Goal: Task Accomplishment & Management: Manage account settings

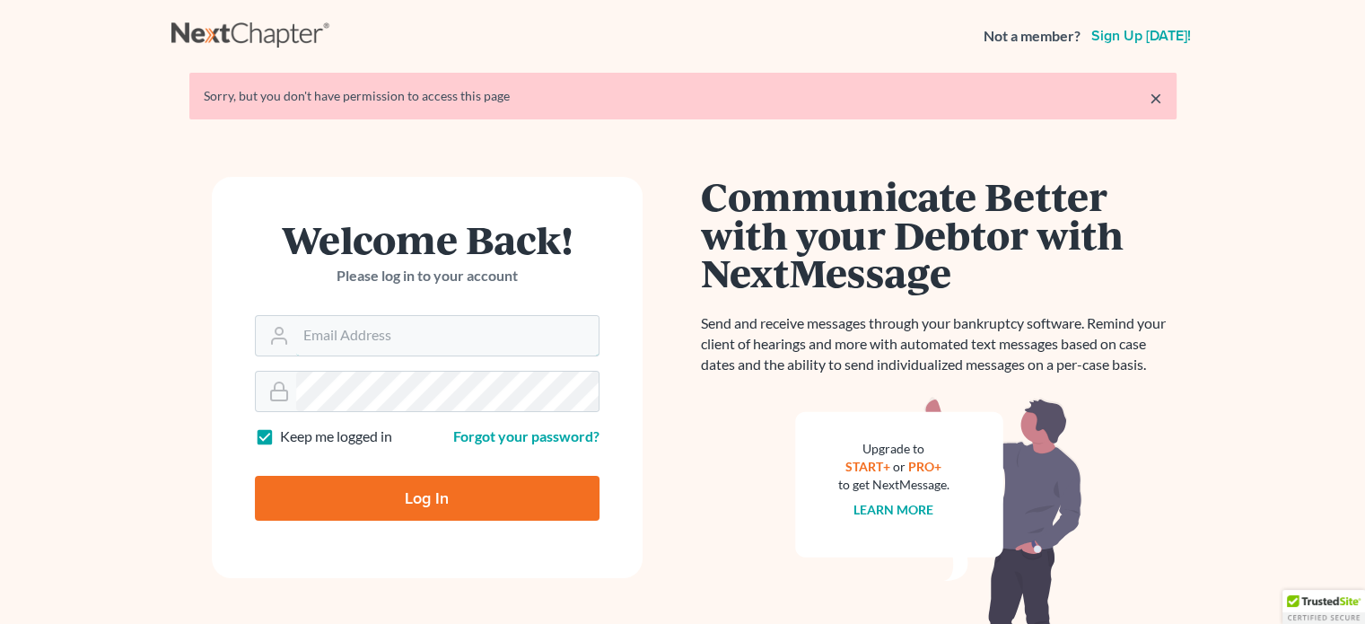
type input "steven@hollandlaw970.com"
click at [425, 488] on input "Log In" at bounding box center [427, 498] width 345 height 45
type input "Thinking..."
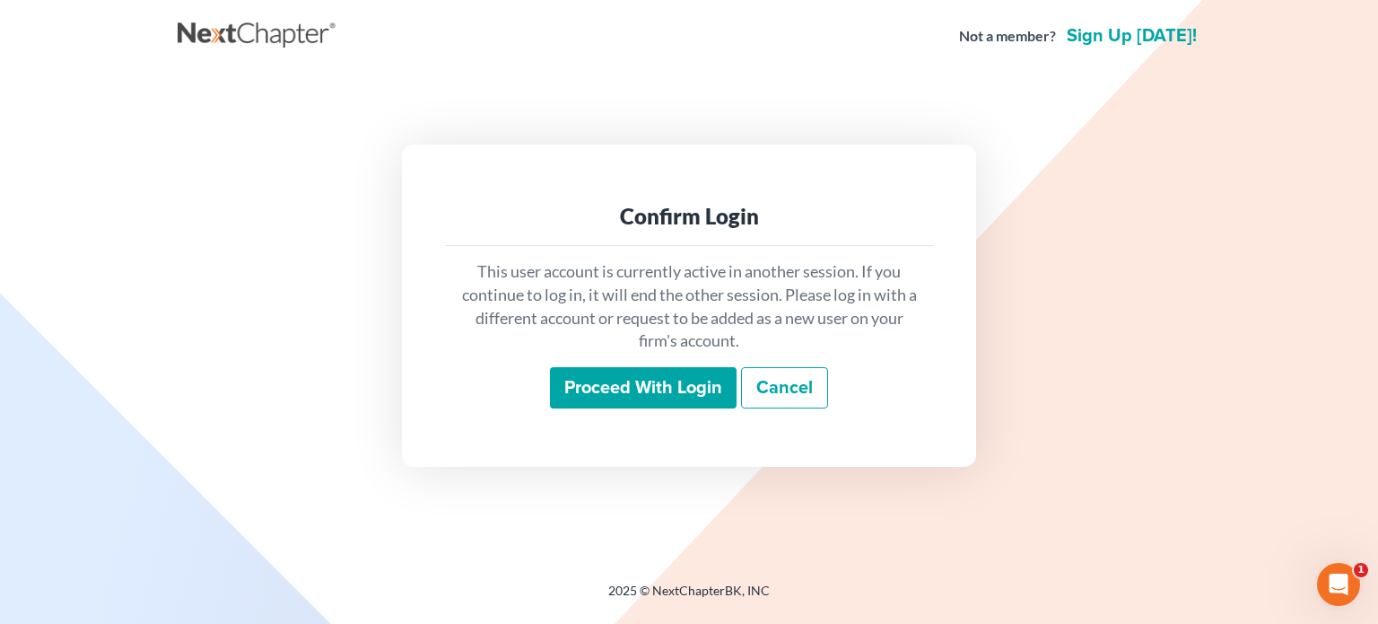
click at [604, 382] on input "Proceed with login" at bounding box center [643, 387] width 187 height 41
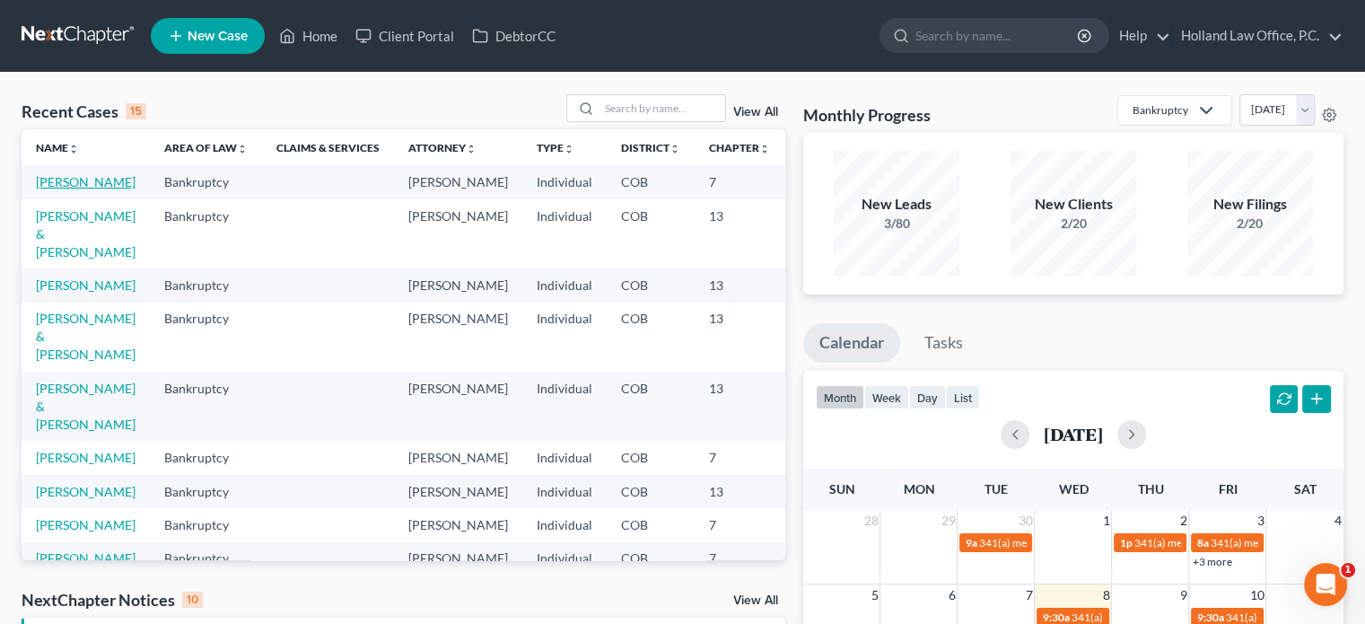
click at [47, 189] on link "[PERSON_NAME]" at bounding box center [86, 181] width 100 height 15
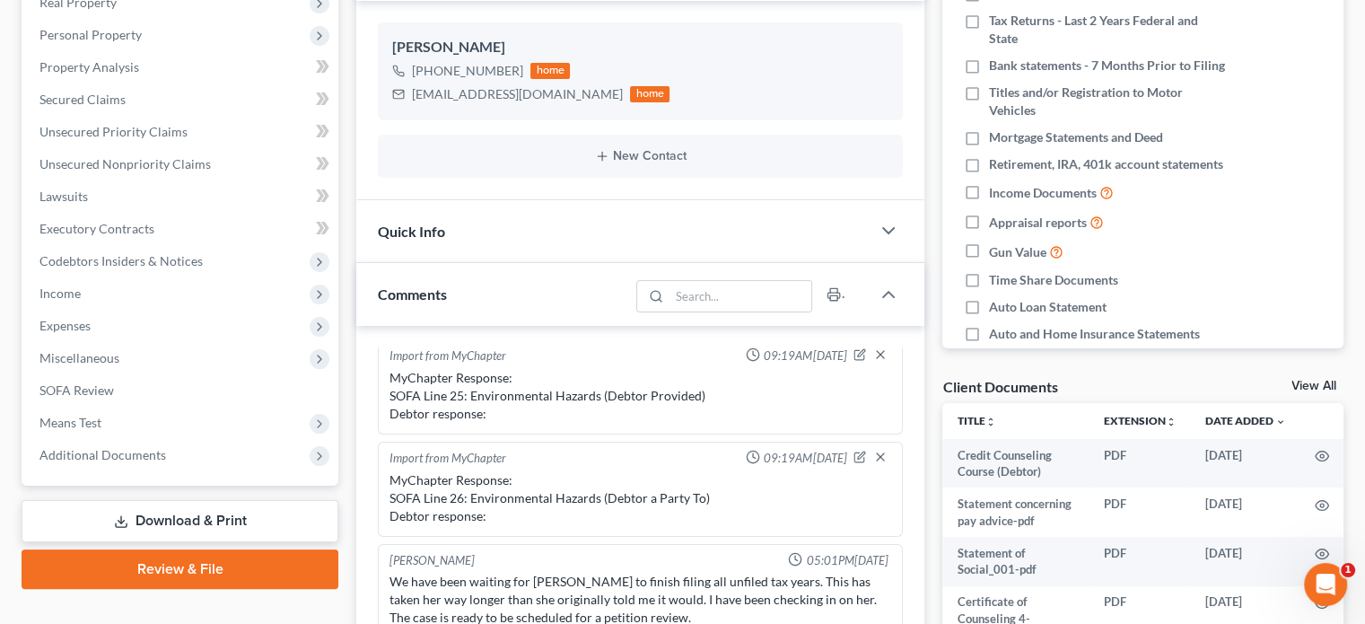
scroll to position [323, 0]
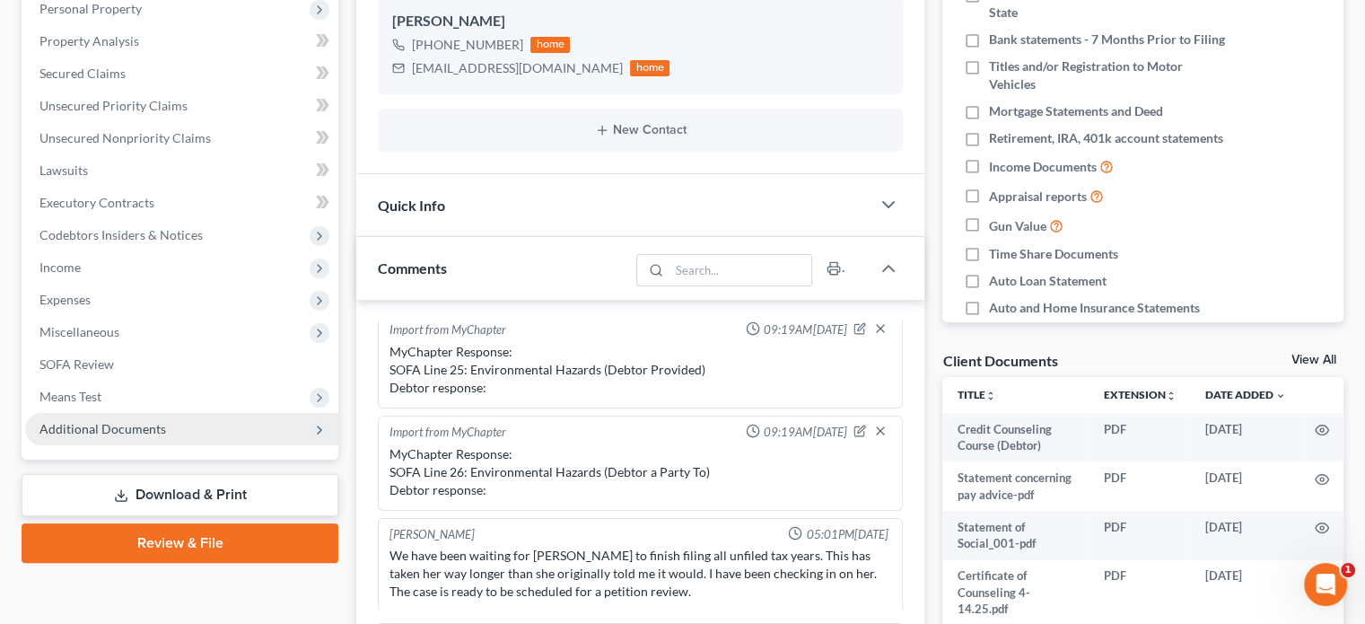
click at [131, 428] on span "Additional Documents" at bounding box center [102, 428] width 127 height 15
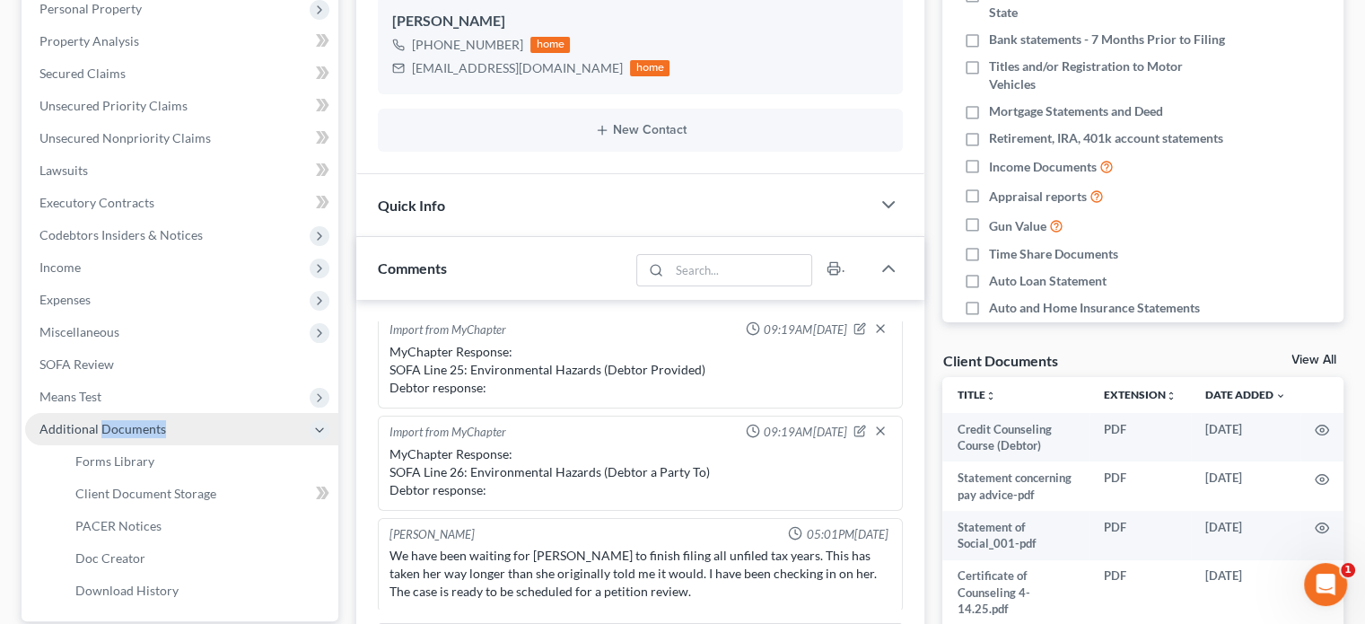
click at [131, 428] on span "Additional Documents" at bounding box center [102, 428] width 127 height 15
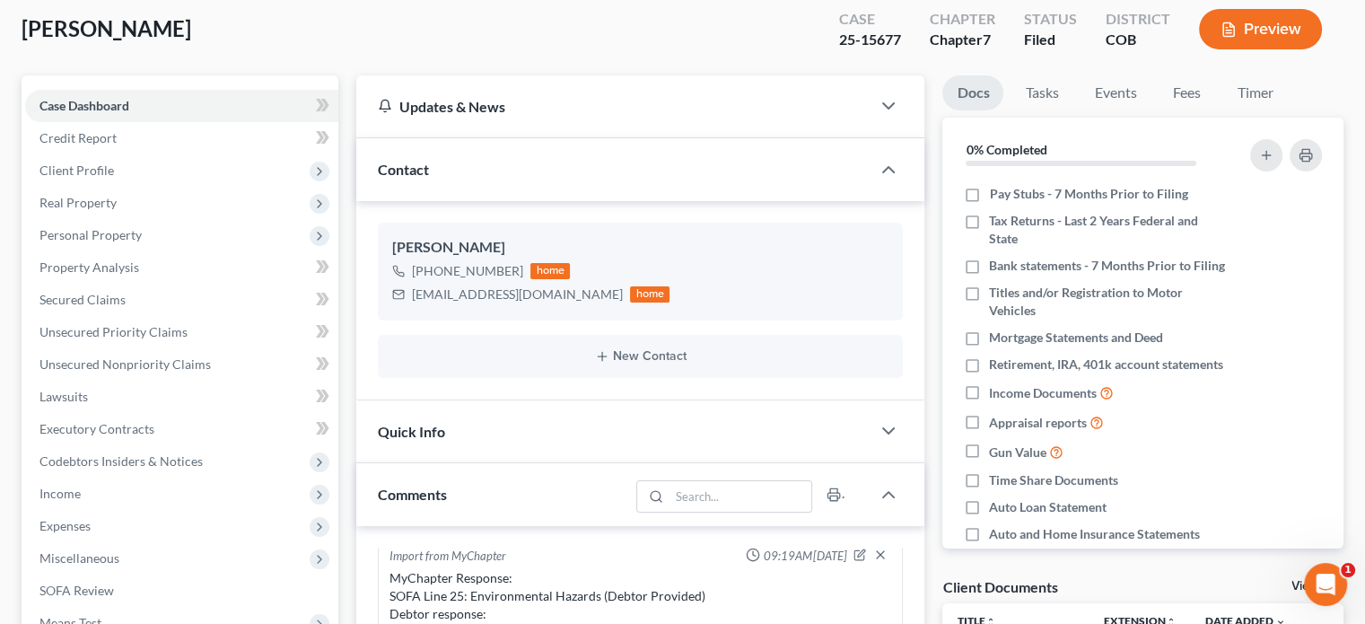
scroll to position [163, 0]
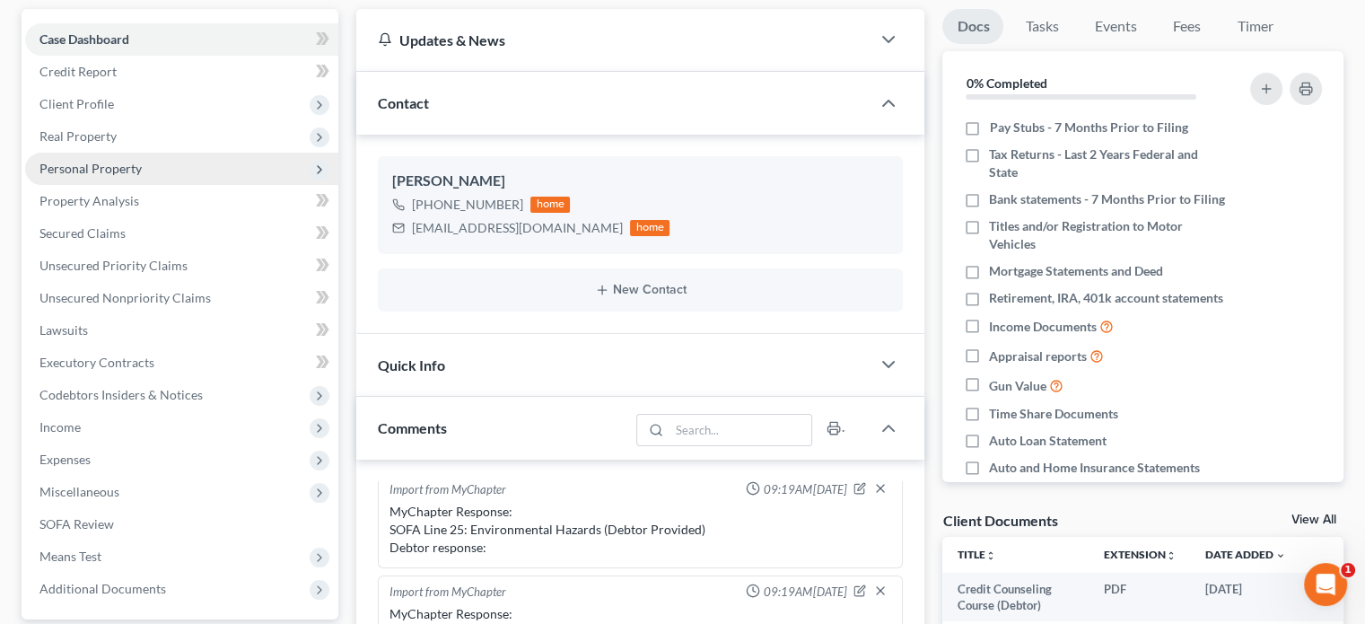
click at [117, 175] on span "Personal Property" at bounding box center [90, 168] width 102 height 15
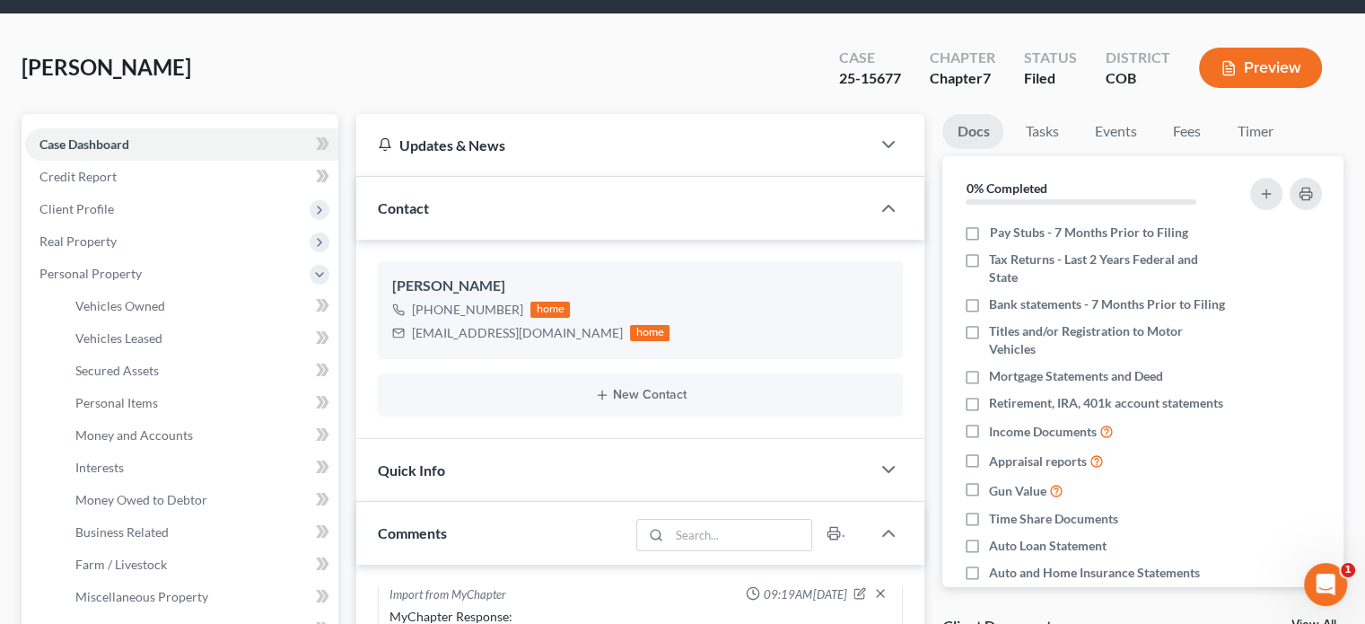
scroll to position [0, 0]
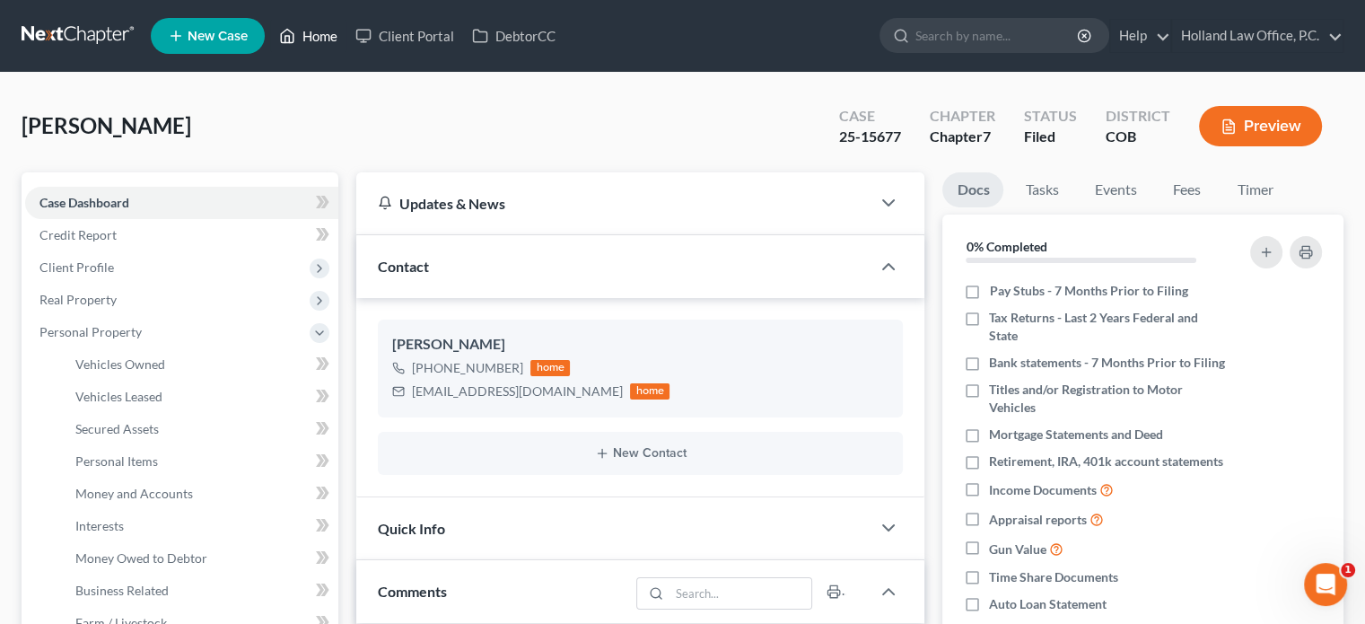
click at [319, 37] on link "Home" at bounding box center [308, 36] width 76 height 32
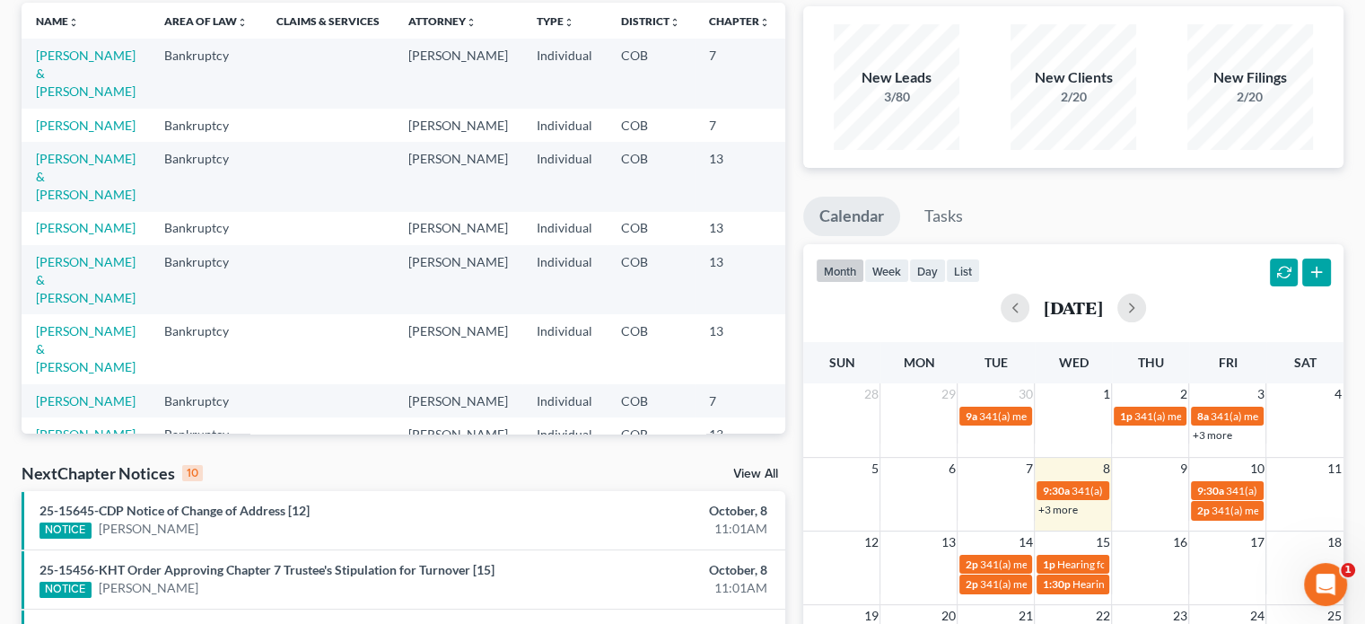
scroll to position [128, 0]
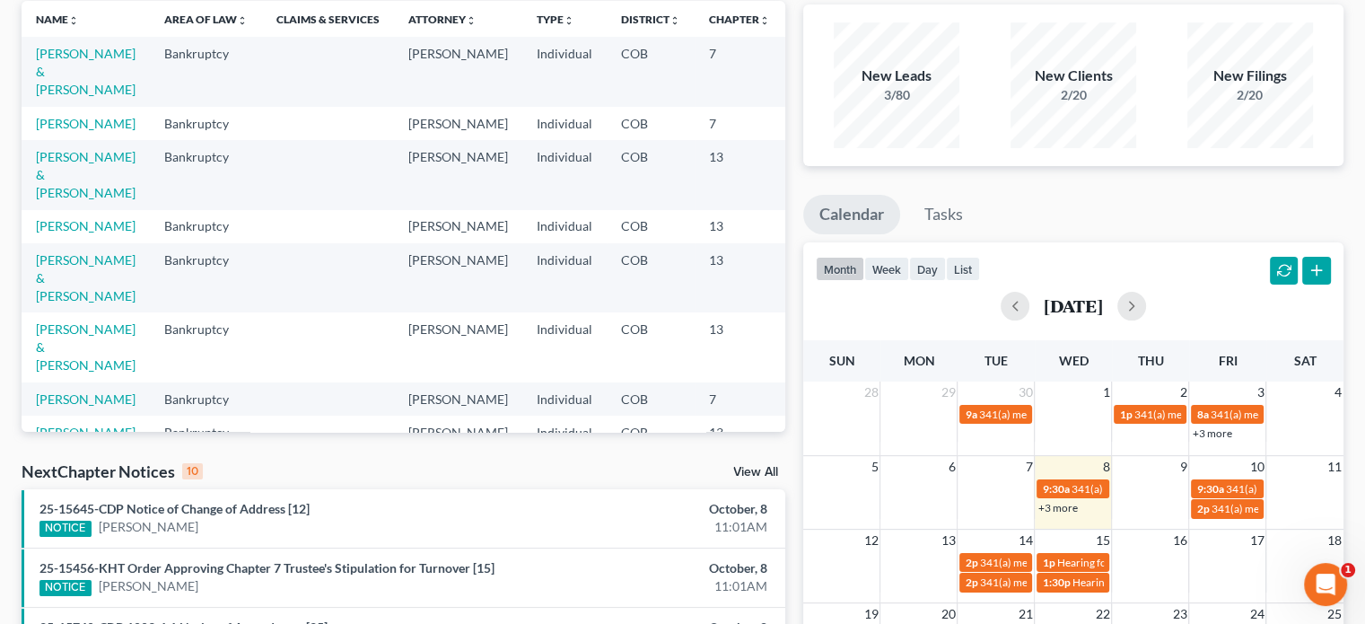
click at [1057, 506] on link "+3 more" at bounding box center [1056, 507] width 39 height 13
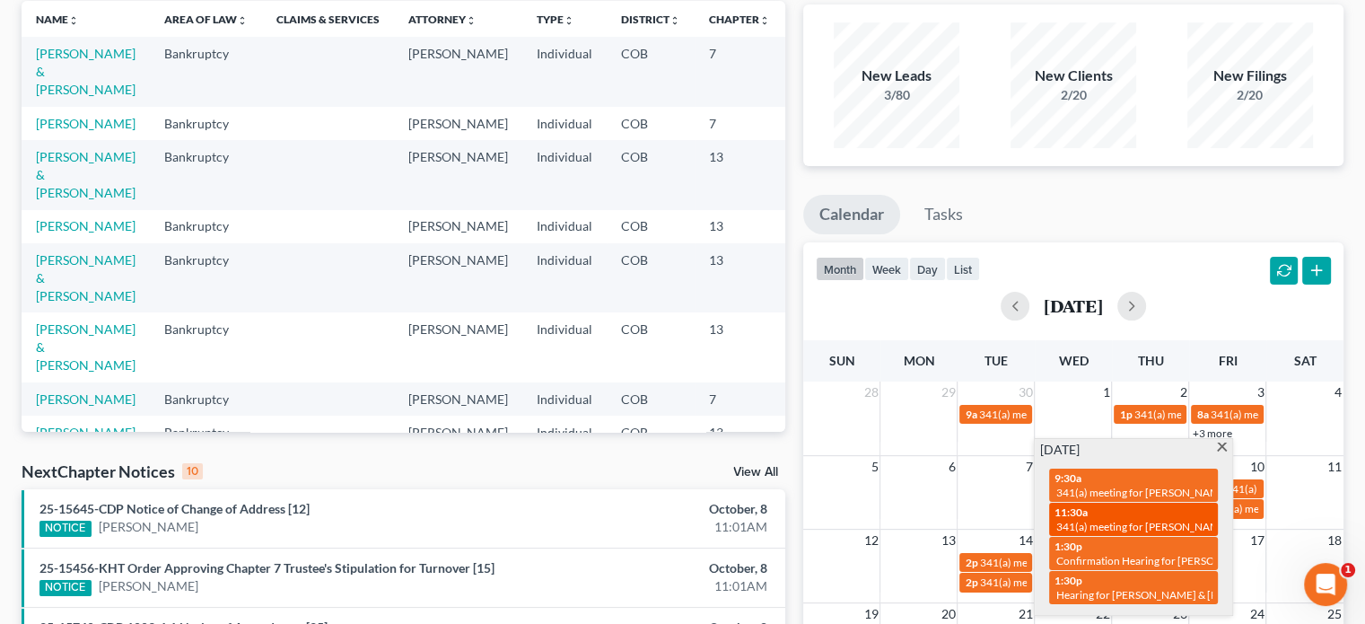
click at [1095, 515] on div "11:30a 341(a) meeting for [PERSON_NAME]" at bounding box center [1133, 519] width 158 height 28
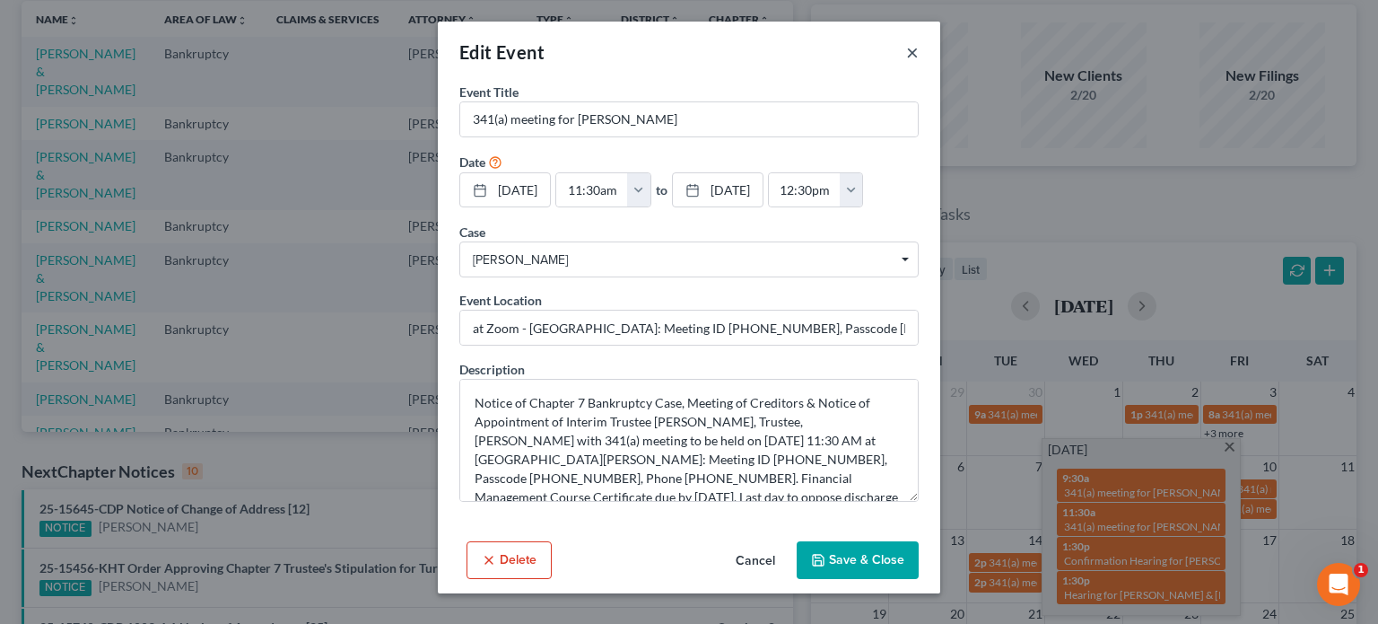
click at [910, 49] on button "×" at bounding box center [912, 52] width 13 height 22
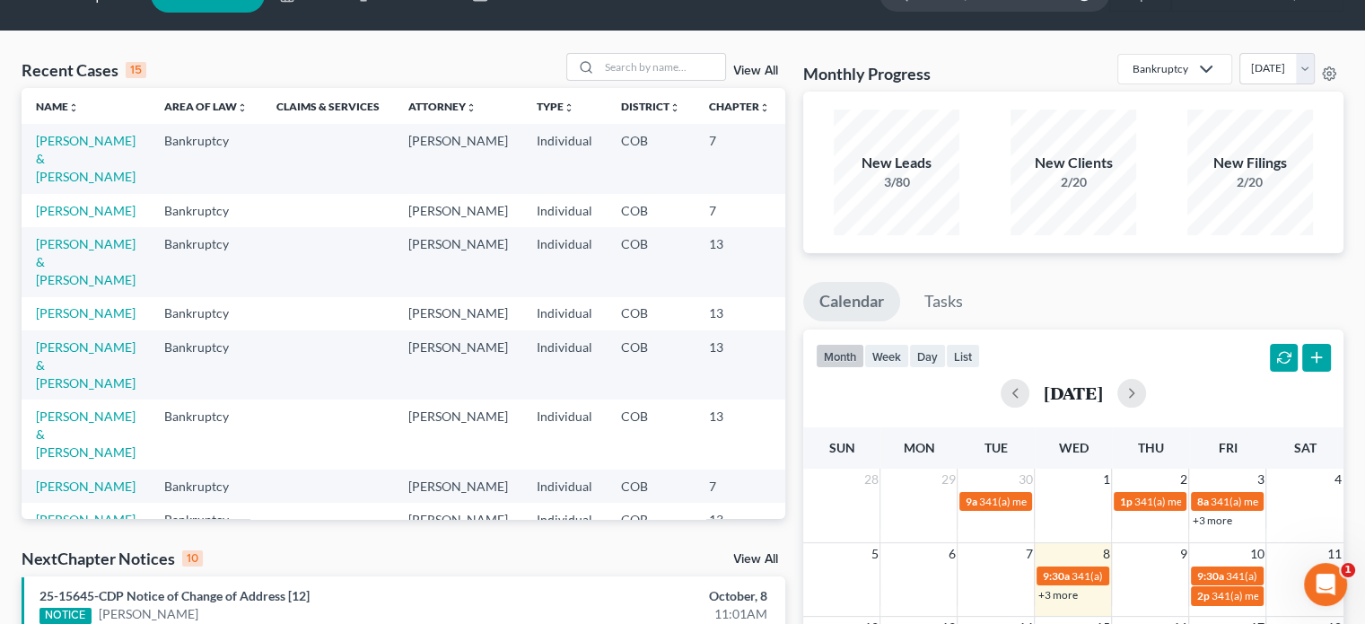
scroll to position [0, 0]
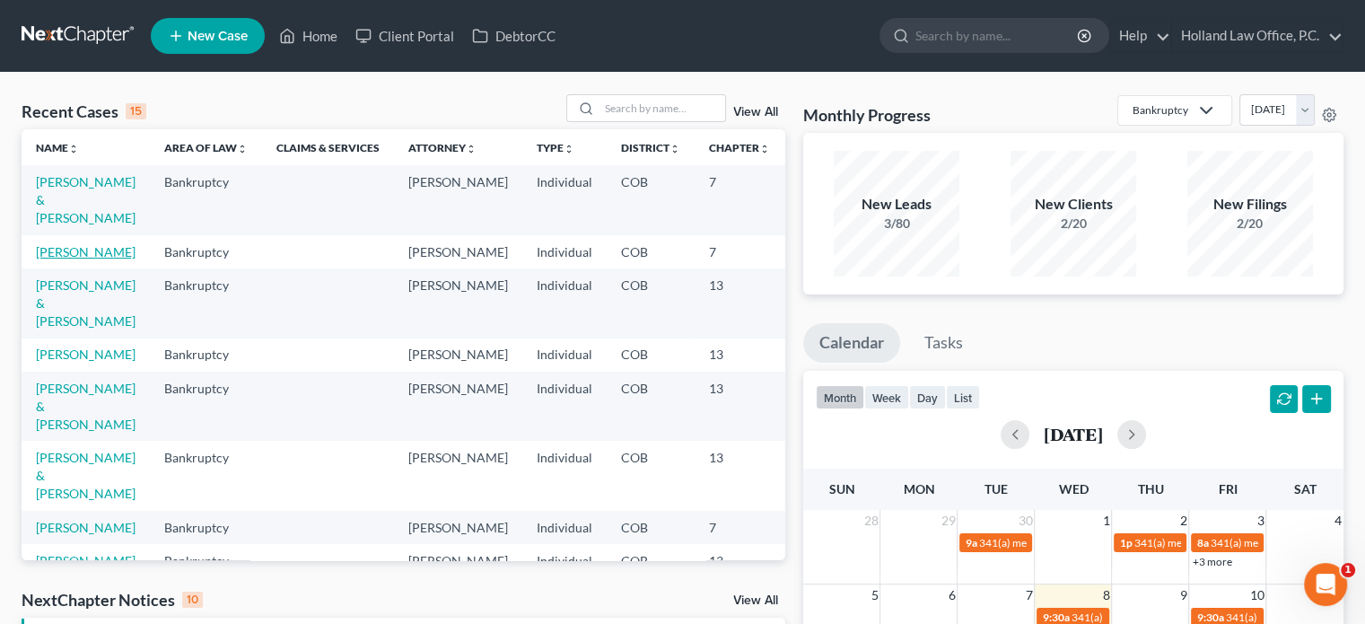
click at [46, 251] on link "[PERSON_NAME]" at bounding box center [86, 251] width 100 height 15
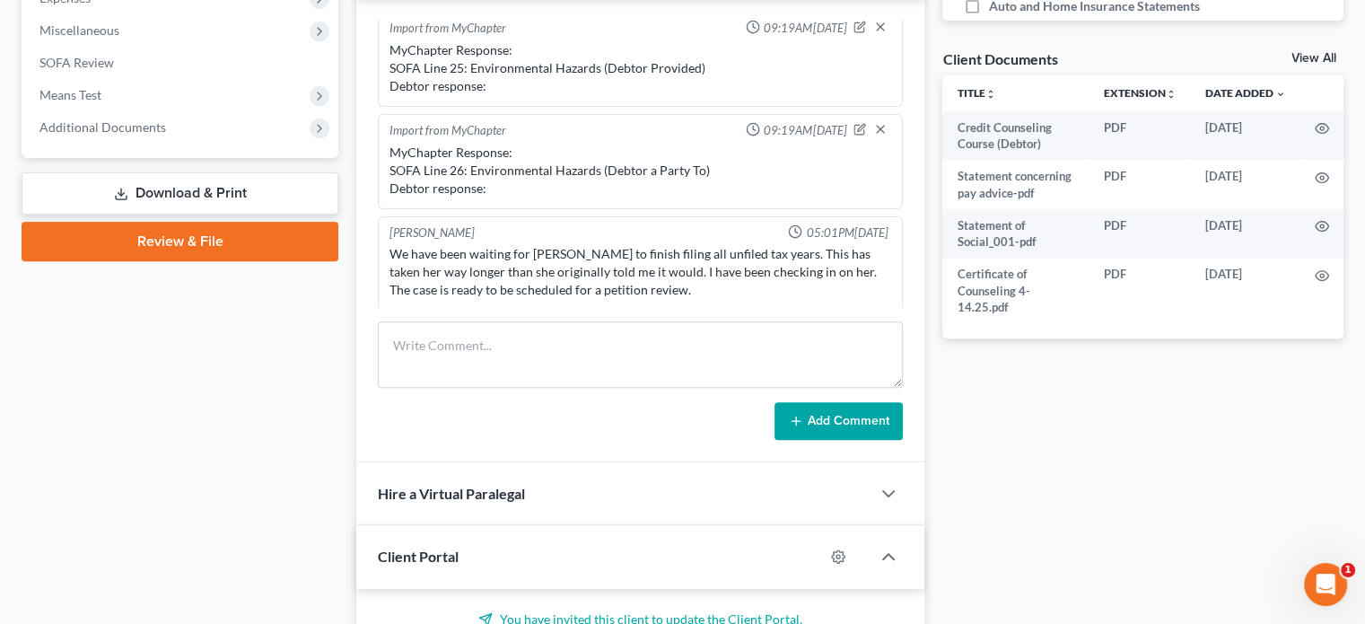
scroll to position [627, 0]
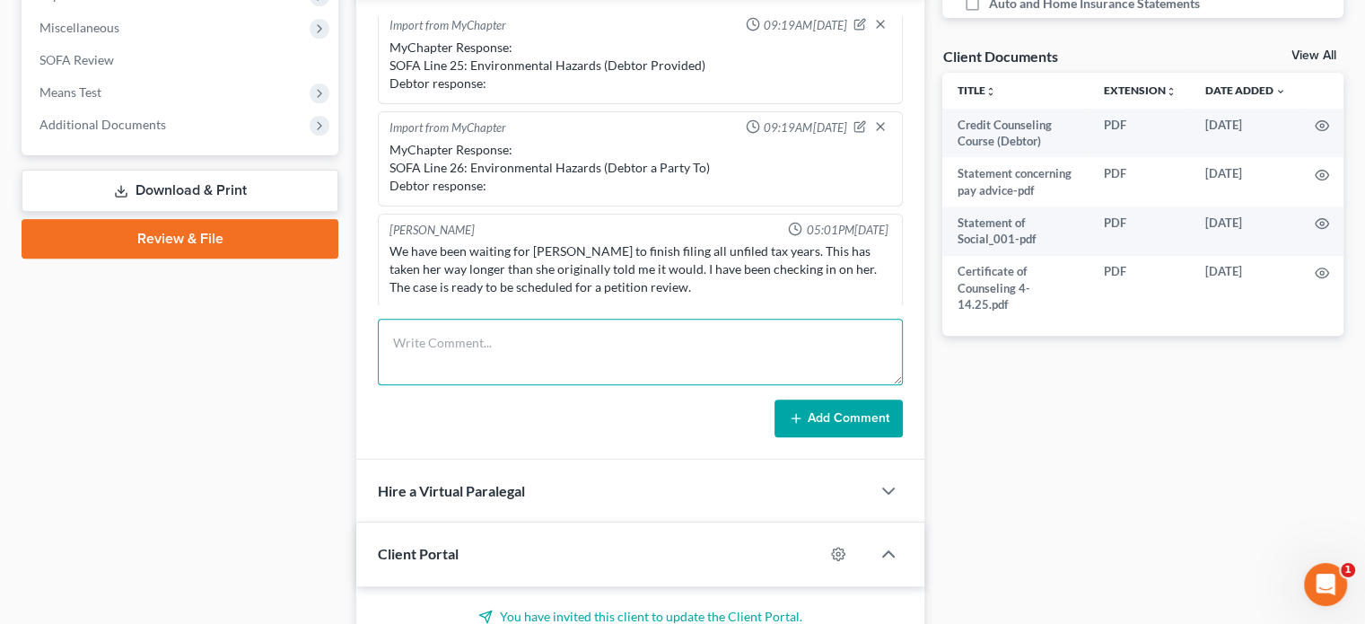
click at [469, 345] on textarea at bounding box center [640, 352] width 525 height 66
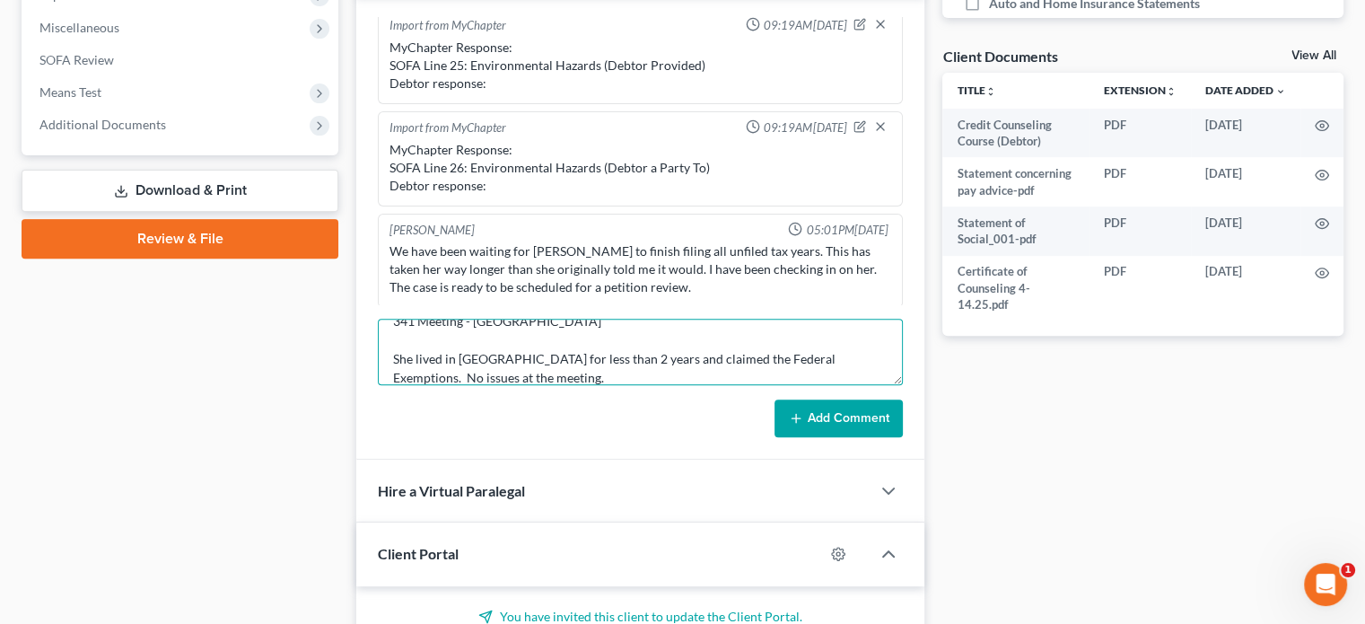
type textarea "341 Meeting - [GEOGRAPHIC_DATA] She lived in [GEOGRAPHIC_DATA] for less than 2 …"
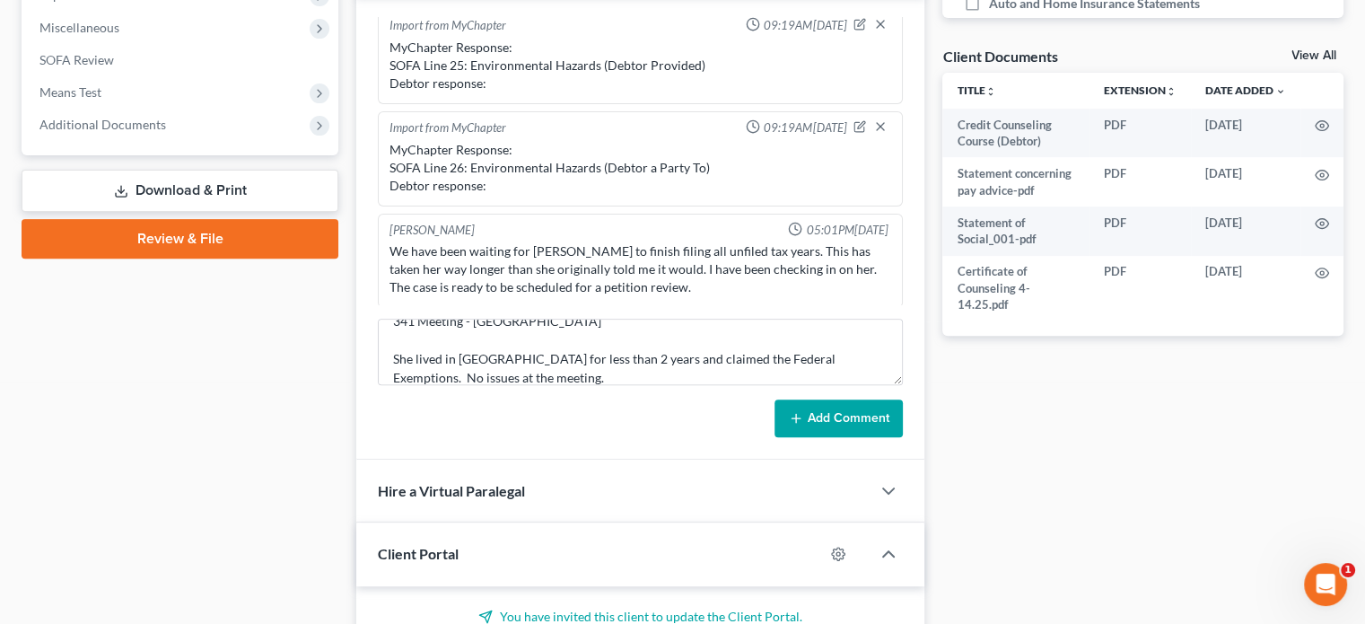
click at [840, 424] on button "Add Comment" at bounding box center [838, 418] width 128 height 38
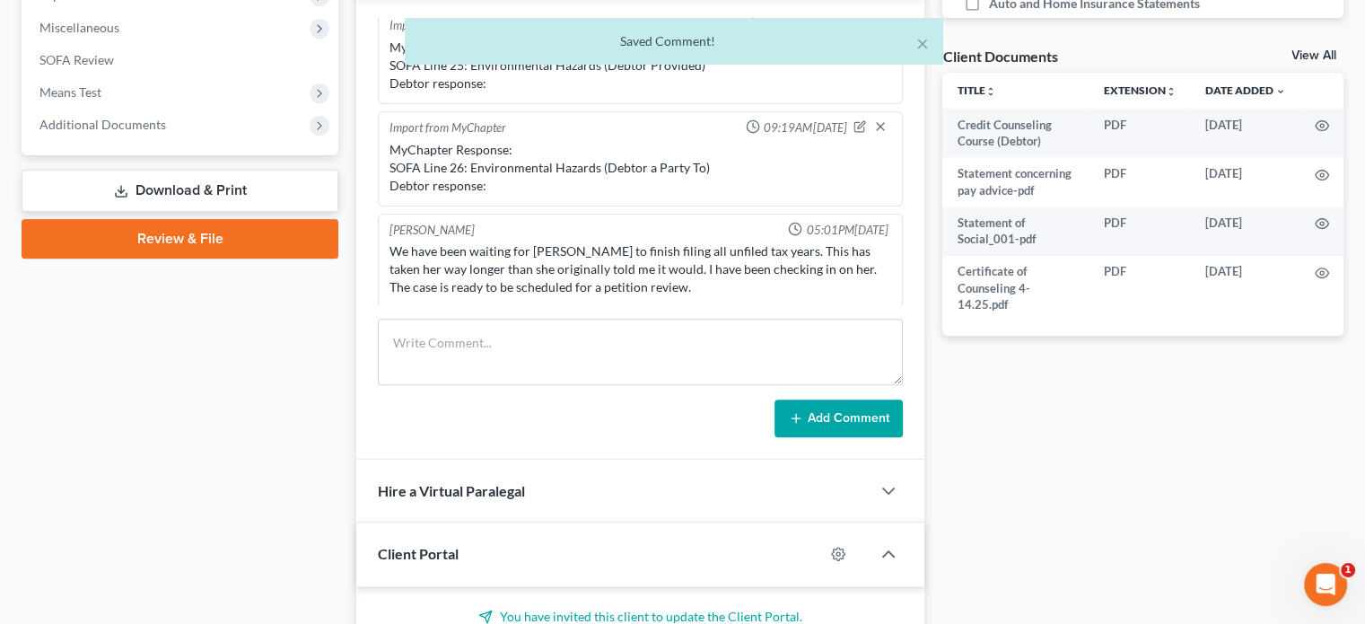
scroll to position [538, 0]
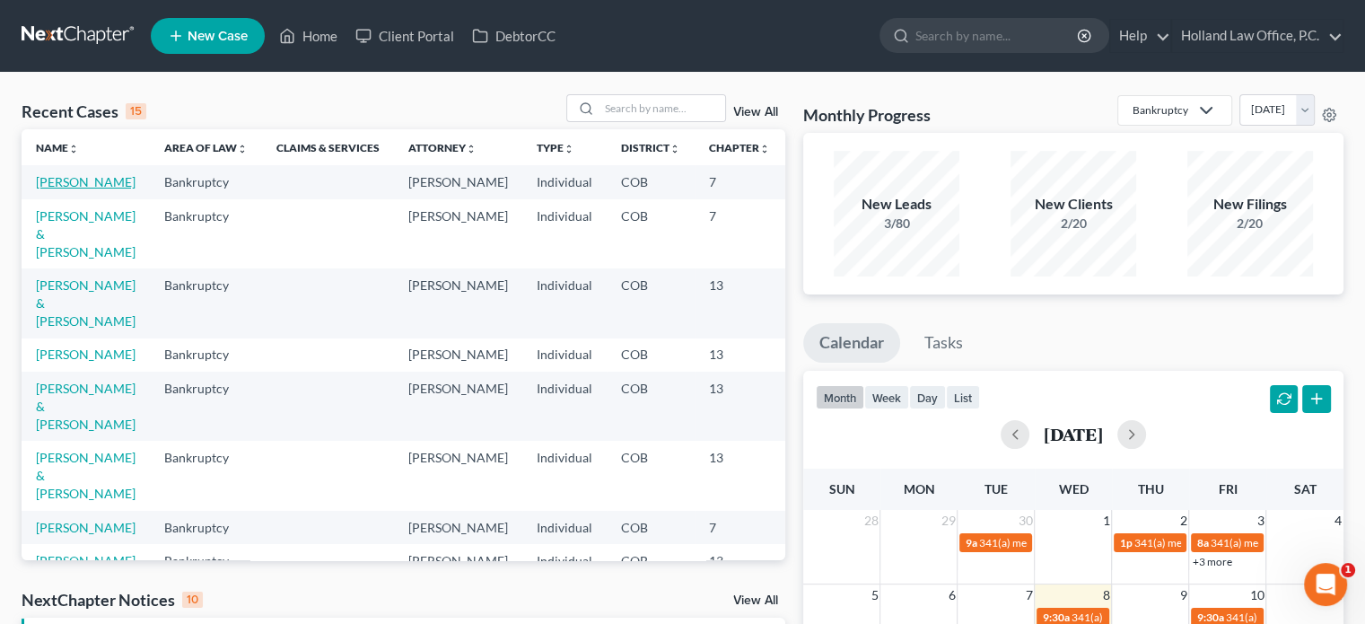
click at [46, 181] on link "Bernard, Susanna" at bounding box center [86, 181] width 100 height 15
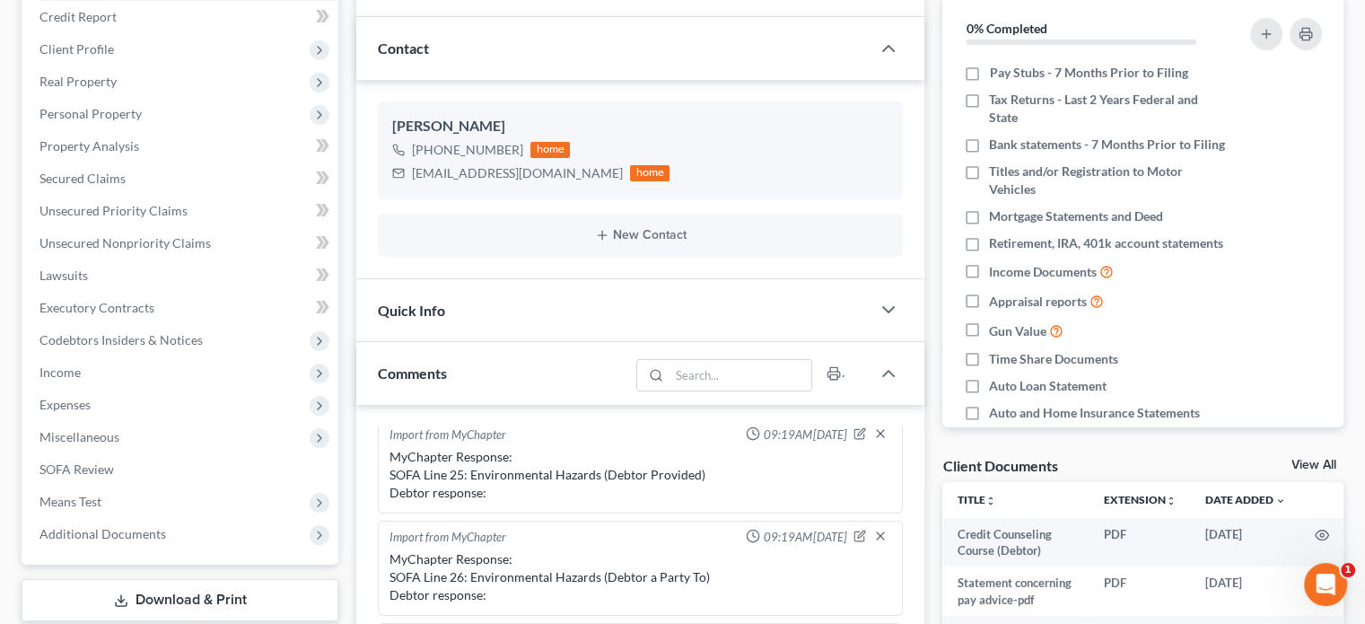
scroll to position [222, 0]
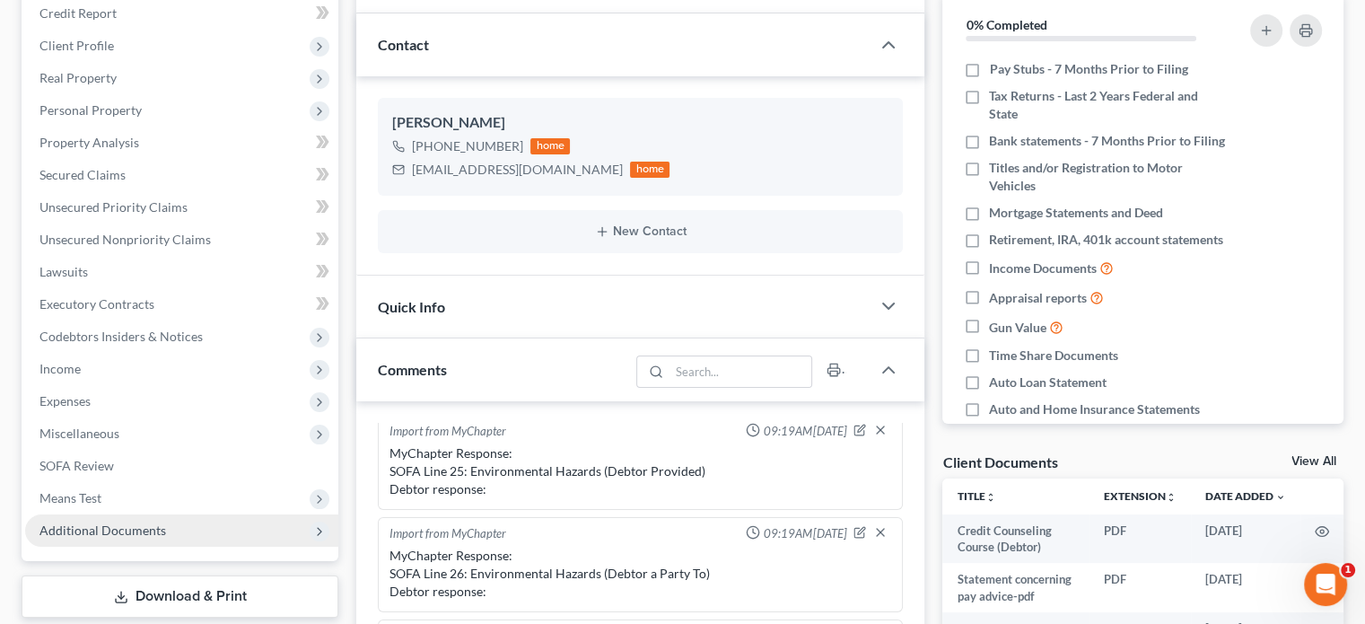
click at [171, 523] on span "Additional Documents" at bounding box center [181, 530] width 313 height 32
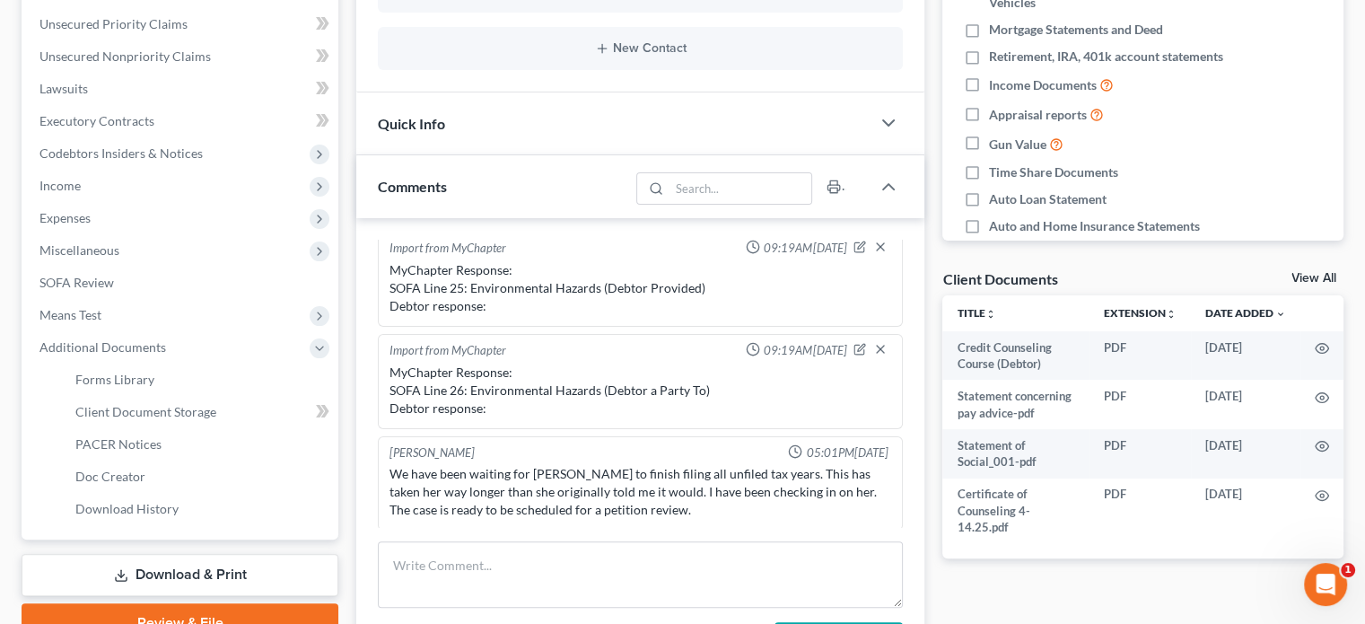
scroll to position [406, 0]
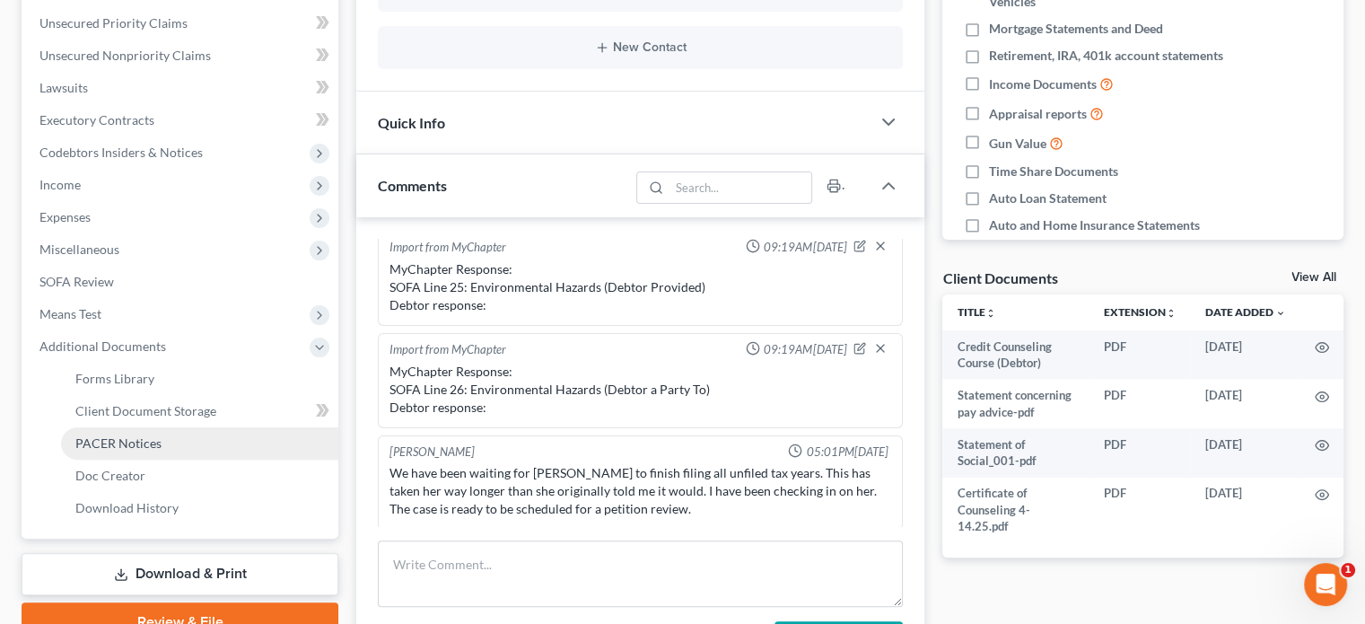
click at [167, 440] on link "PACER Notices" at bounding box center [199, 443] width 277 height 32
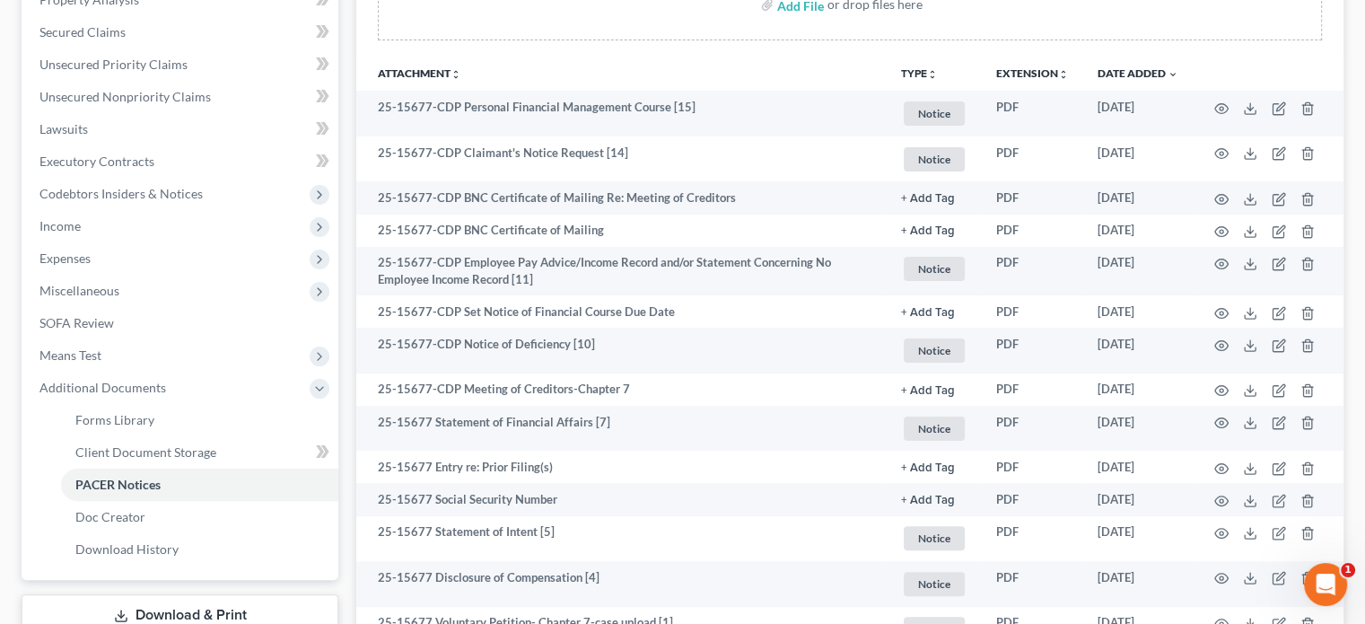
scroll to position [373, 0]
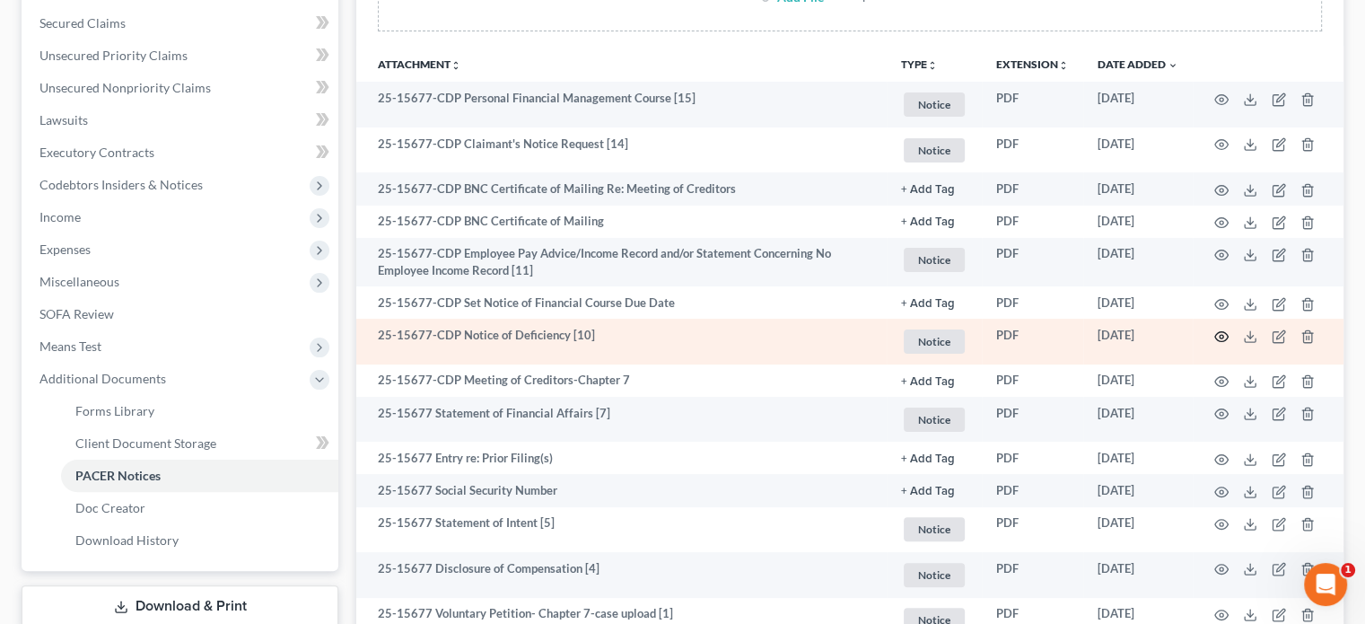
click at [1223, 334] on icon "button" at bounding box center [1221, 336] width 14 height 14
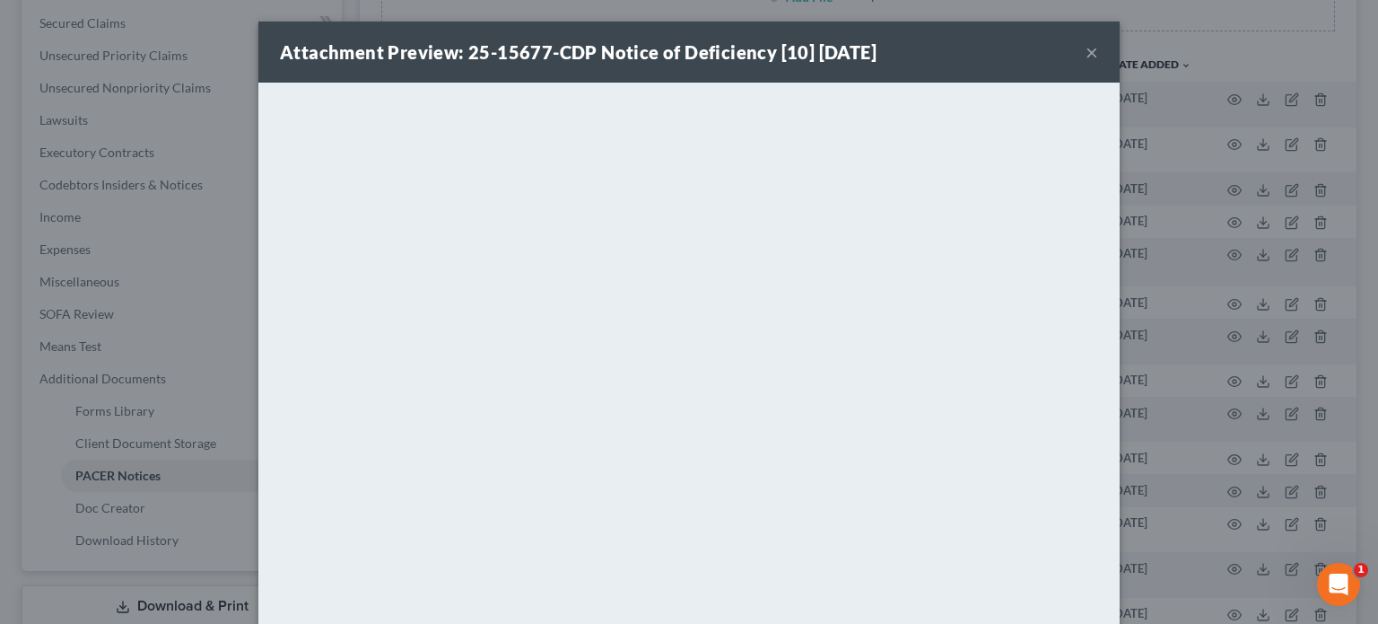
click at [1086, 53] on button "×" at bounding box center [1092, 52] width 13 height 22
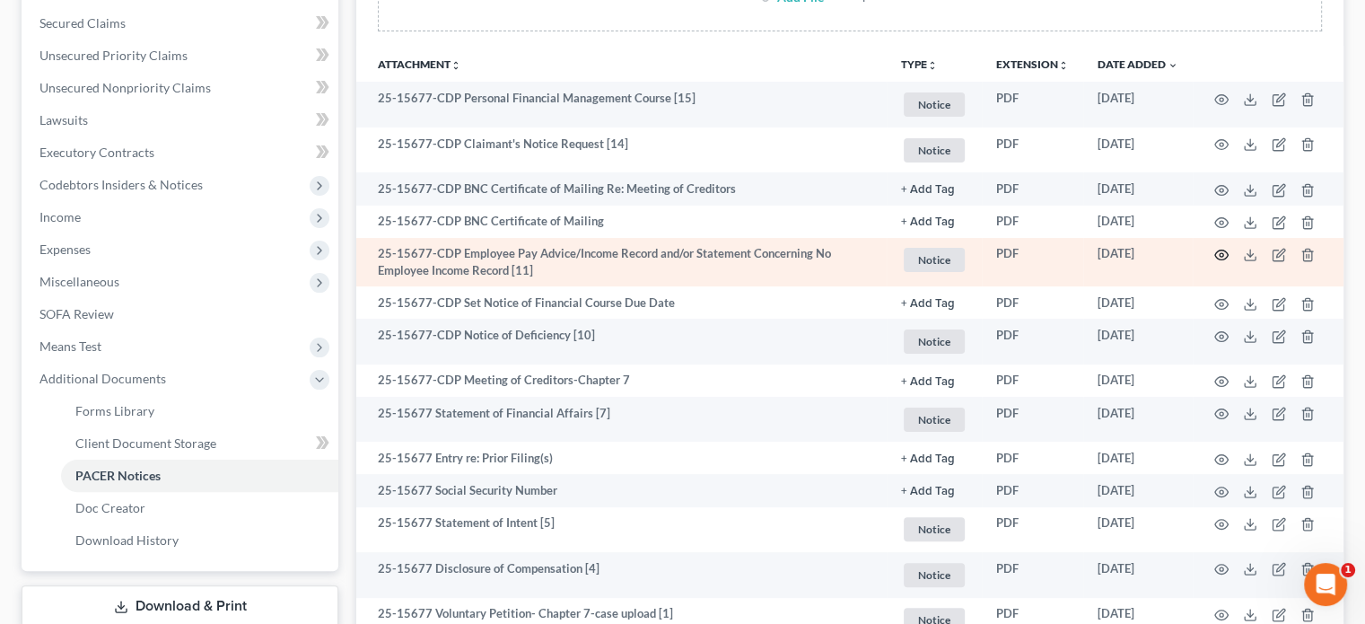
click at [1220, 256] on icon "button" at bounding box center [1221, 255] width 14 height 14
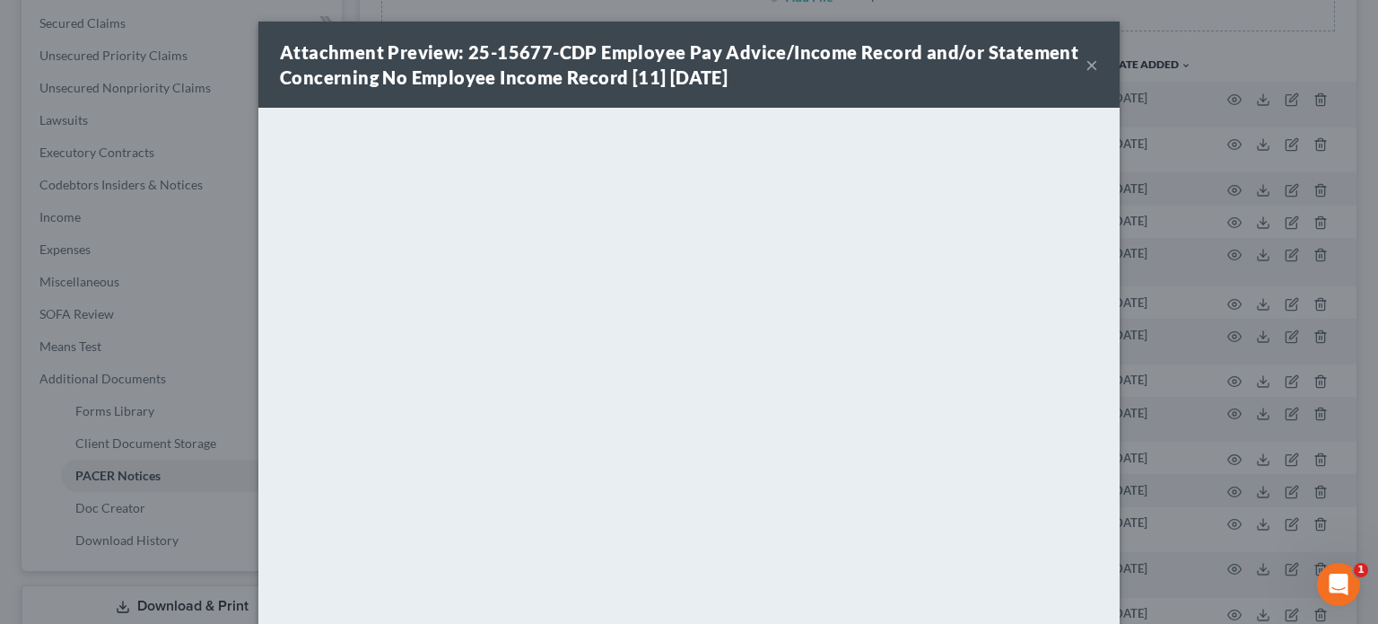
click at [1086, 63] on button "×" at bounding box center [1092, 65] width 13 height 22
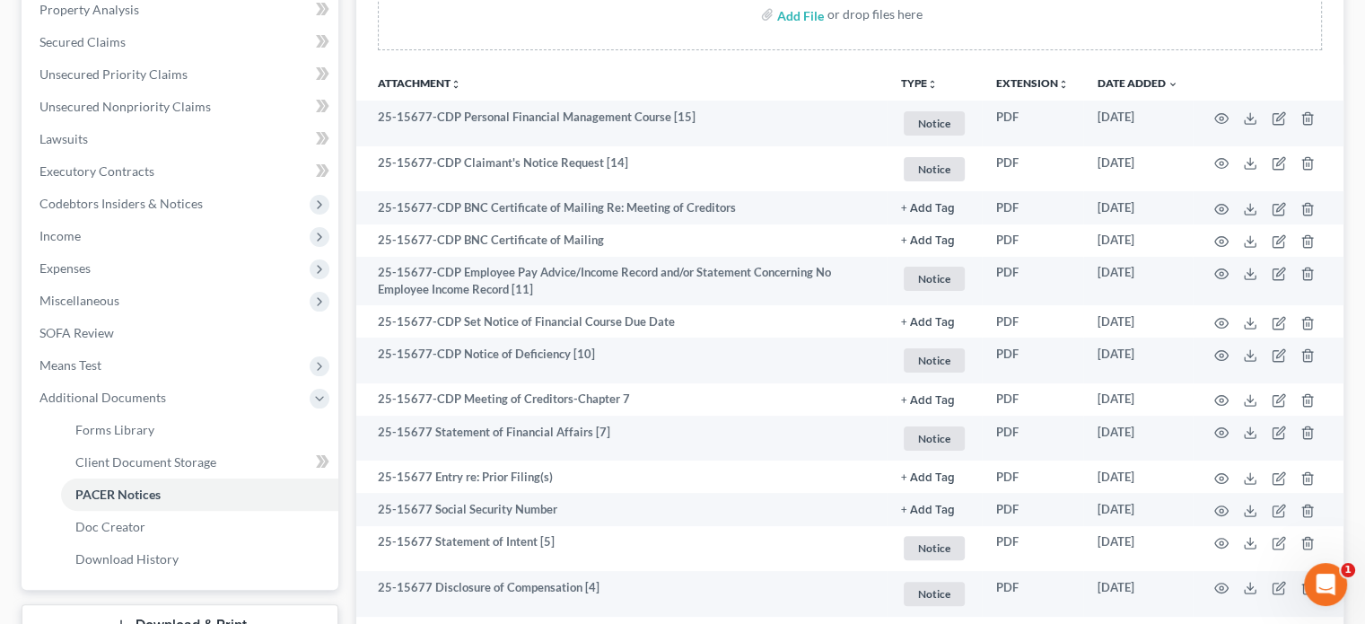
scroll to position [342, 0]
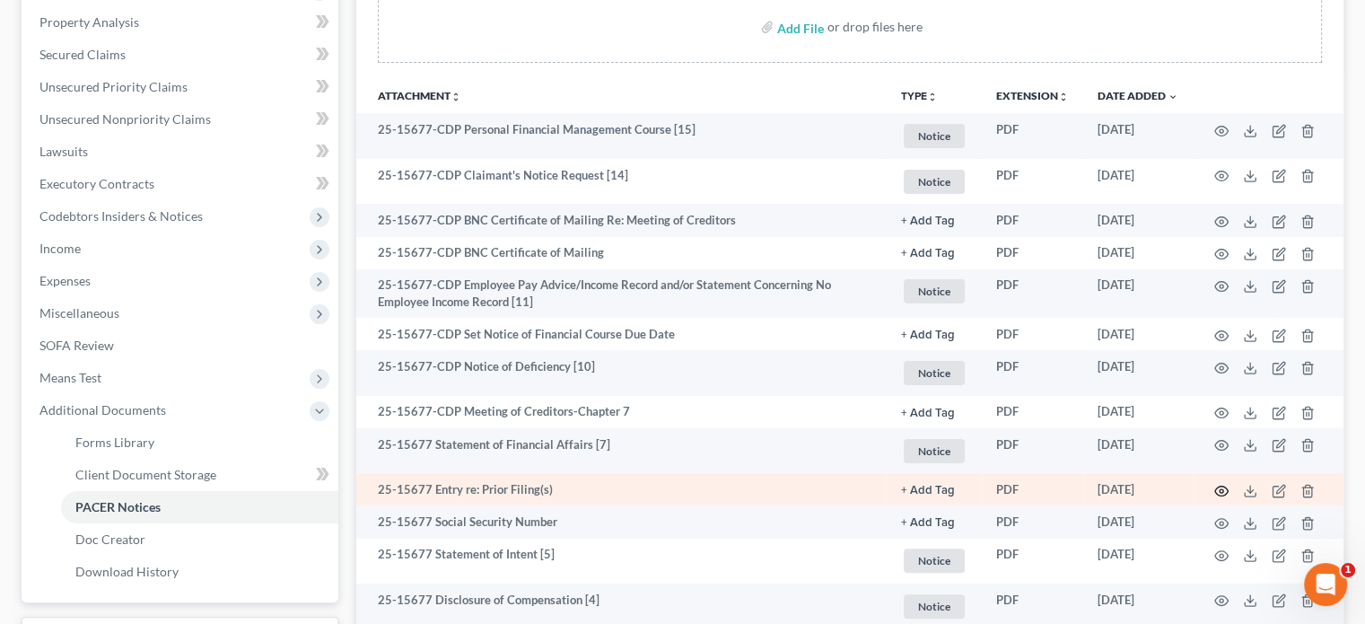
click at [1220, 493] on icon "button" at bounding box center [1221, 491] width 14 height 14
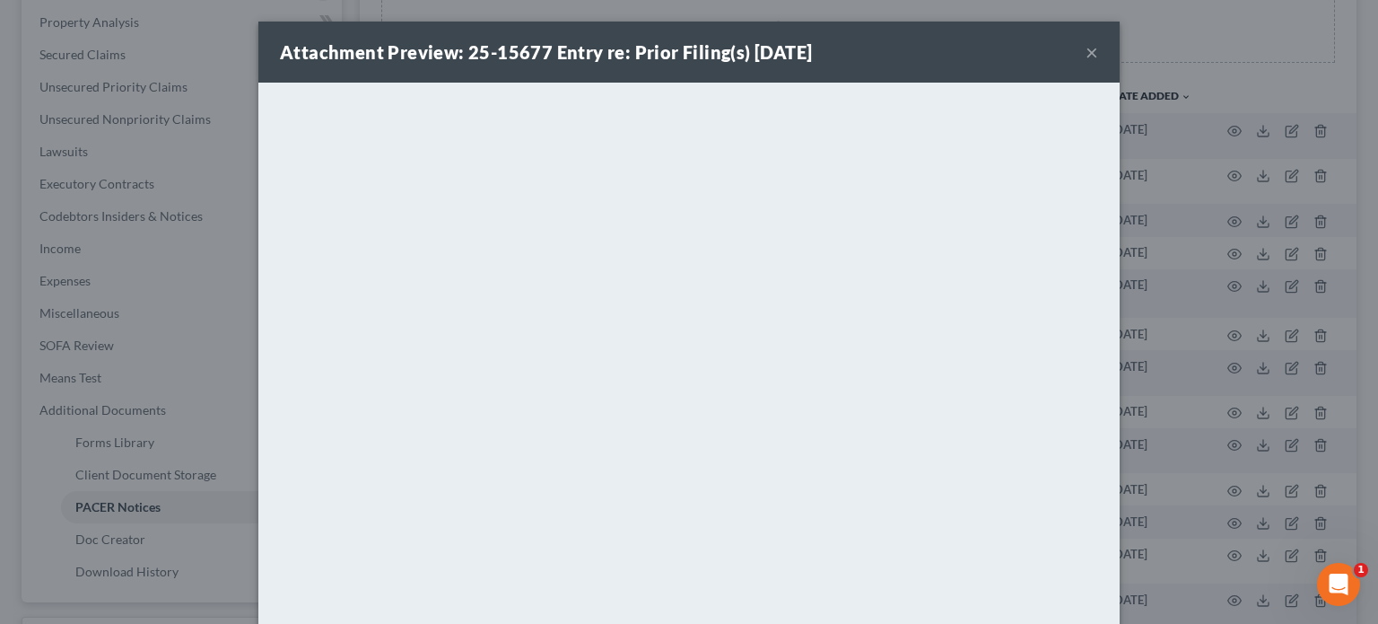
click at [1088, 53] on button "×" at bounding box center [1092, 52] width 13 height 22
